Goal: Find specific page/section: Find specific page/section

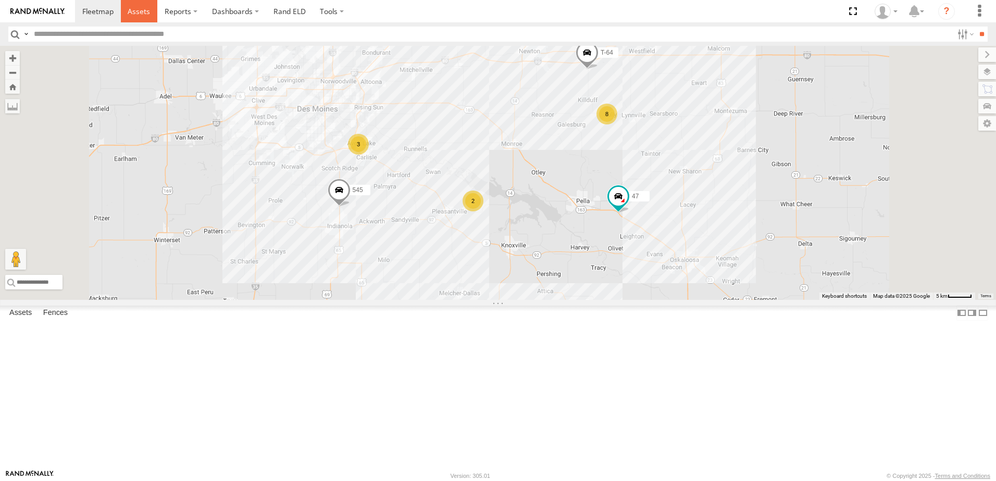
click at [139, 8] on span at bounding box center [139, 11] width 22 height 10
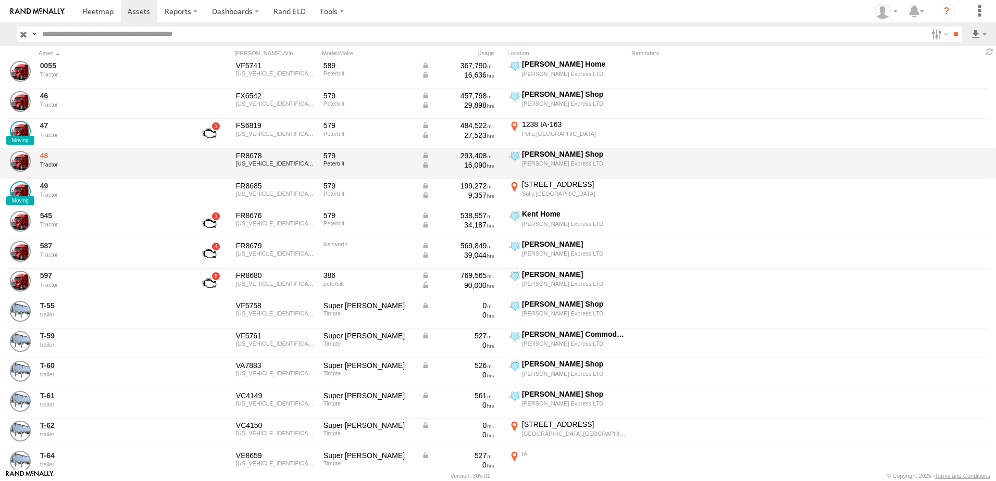
click at [44, 155] on link "48" at bounding box center [111, 155] width 143 height 9
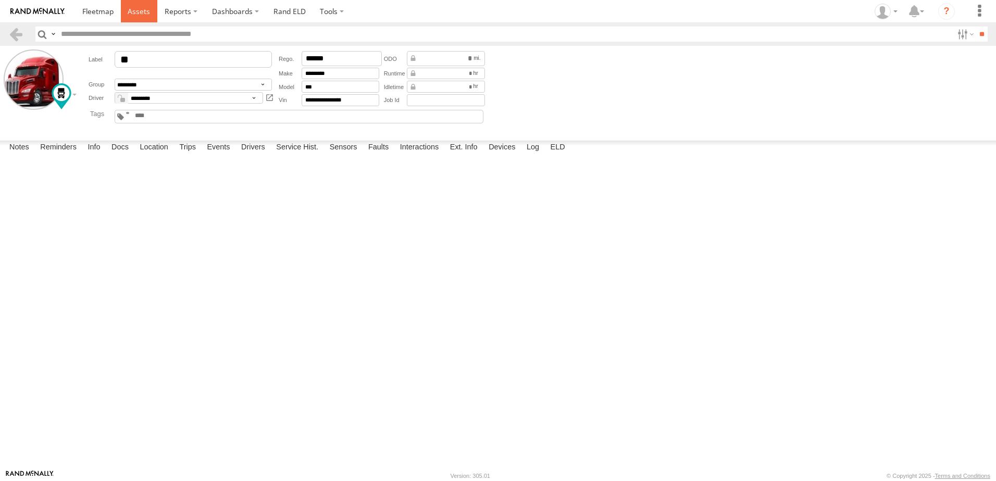
click at [139, 10] on span at bounding box center [139, 11] width 22 height 10
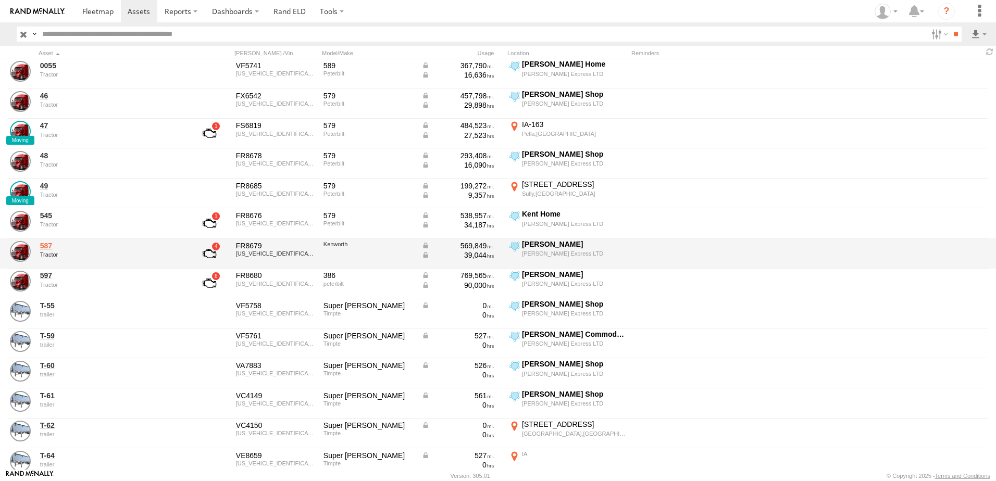
click at [45, 246] on link "587" at bounding box center [111, 245] width 143 height 9
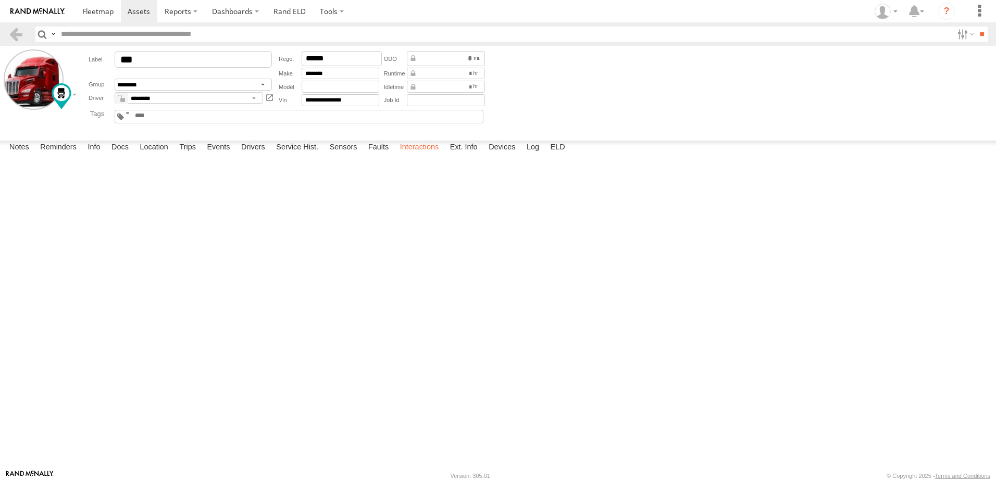
click at [409, 155] on label "Interactions" at bounding box center [419, 148] width 49 height 15
click at [147, 8] on span at bounding box center [139, 11] width 22 height 10
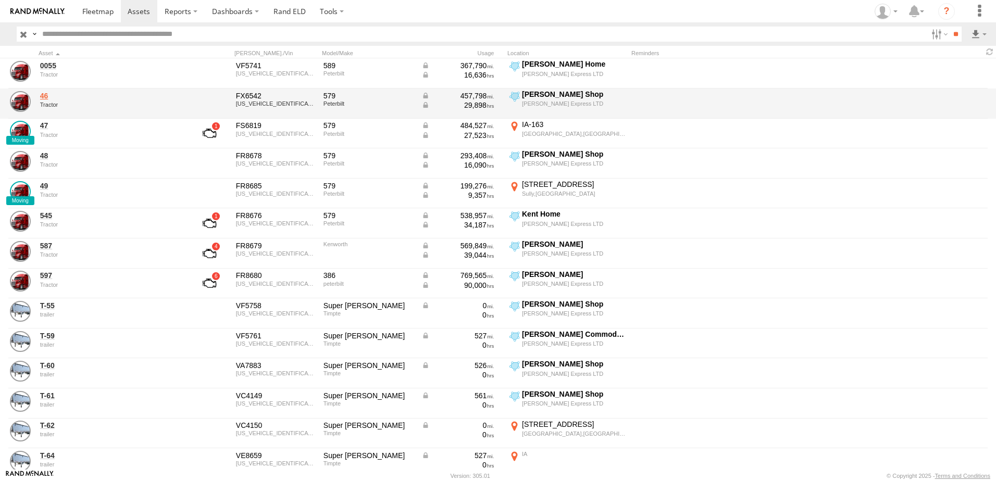
click at [46, 91] on link "46" at bounding box center [111, 95] width 143 height 9
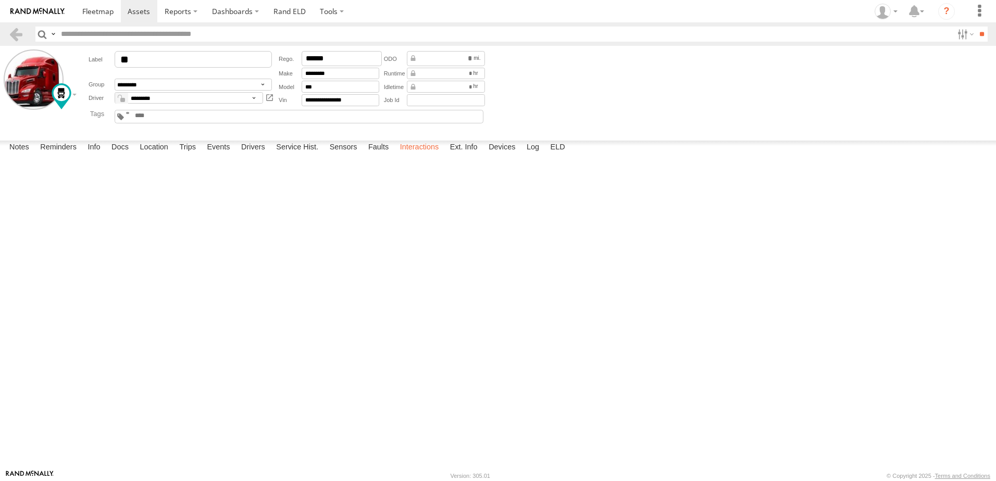
click at [414, 155] on label "Interactions" at bounding box center [419, 148] width 49 height 15
